Goal: Find specific page/section: Find specific page/section

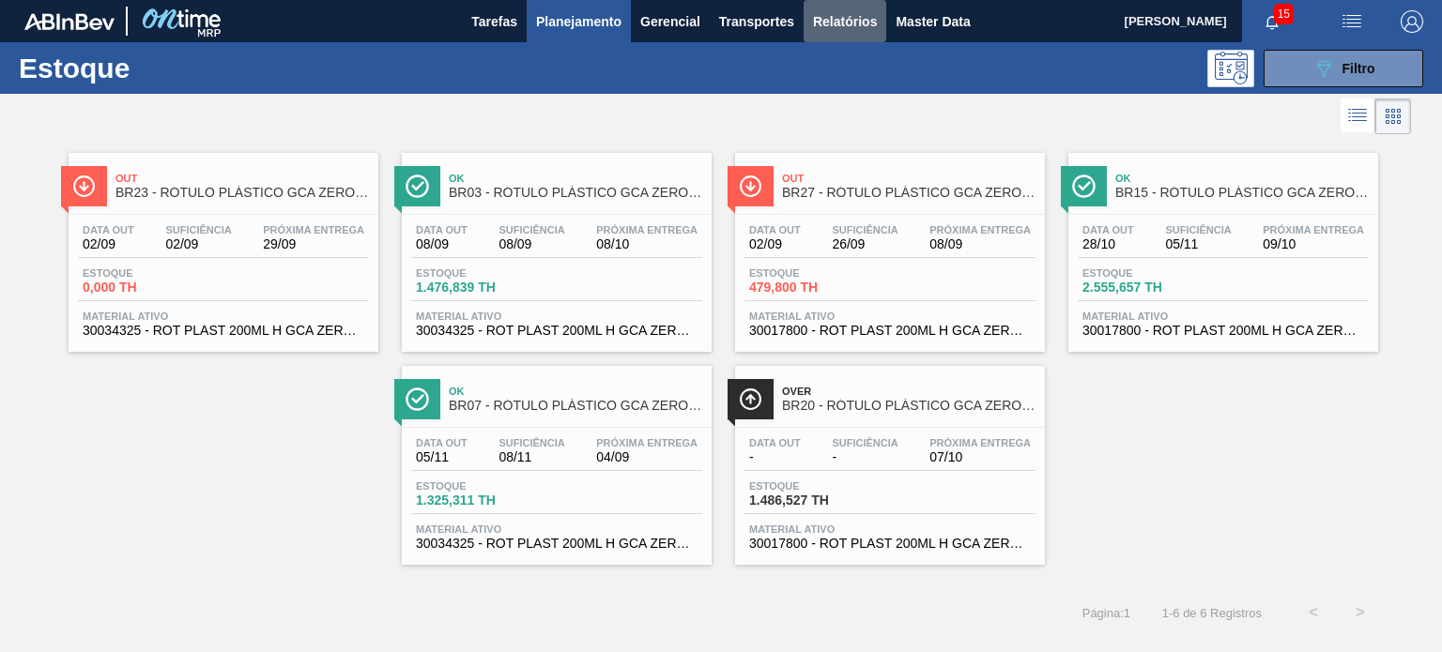
click at [831, 25] on span "Relatórios" at bounding box center [845, 21] width 64 height 23
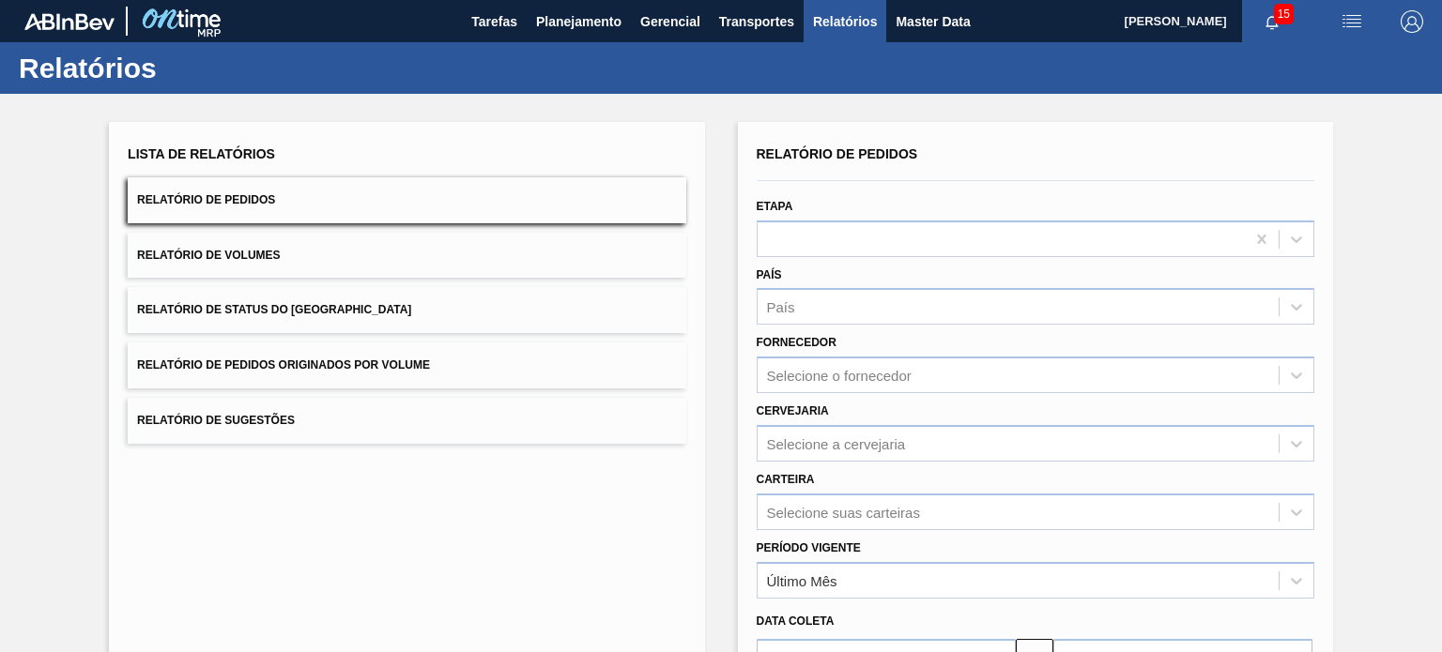
click at [318, 311] on span "Relatório de Status do [GEOGRAPHIC_DATA]" at bounding box center [274, 309] width 274 height 13
